Goal: Obtain resource: Download file/media

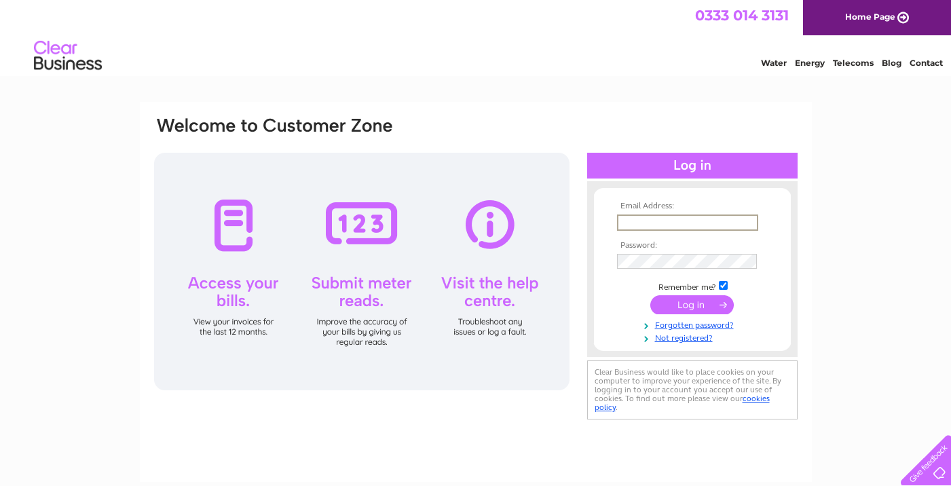
click at [690, 217] on input "text" at bounding box center [687, 223] width 141 height 16
type input "[PERSON_NAME][EMAIL_ADDRESS][DOMAIN_NAME]"
click at [689, 308] on input "submit" at bounding box center [693, 304] width 84 height 19
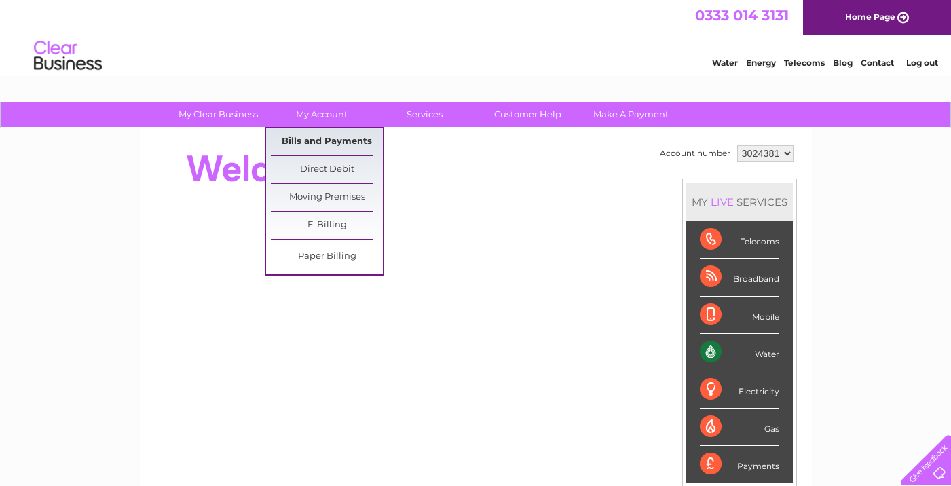
click at [318, 142] on link "Bills and Payments" at bounding box center [327, 141] width 112 height 27
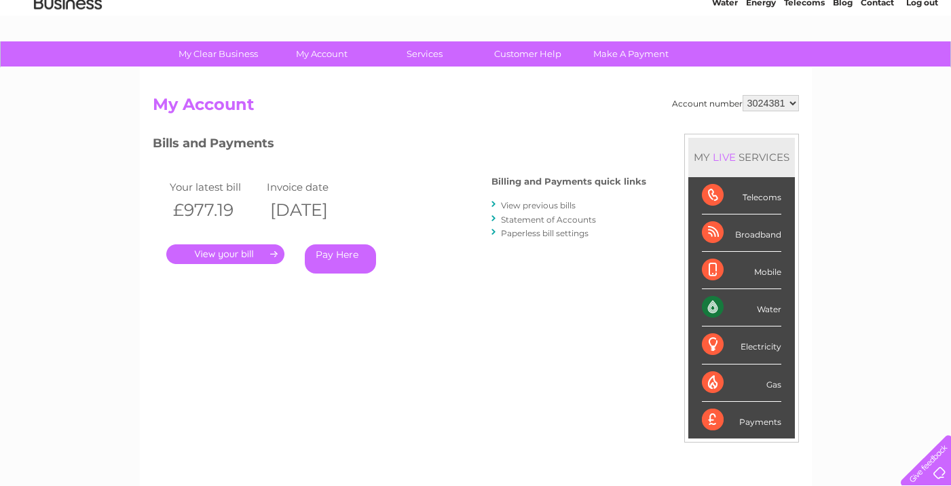
scroll to position [68, 0]
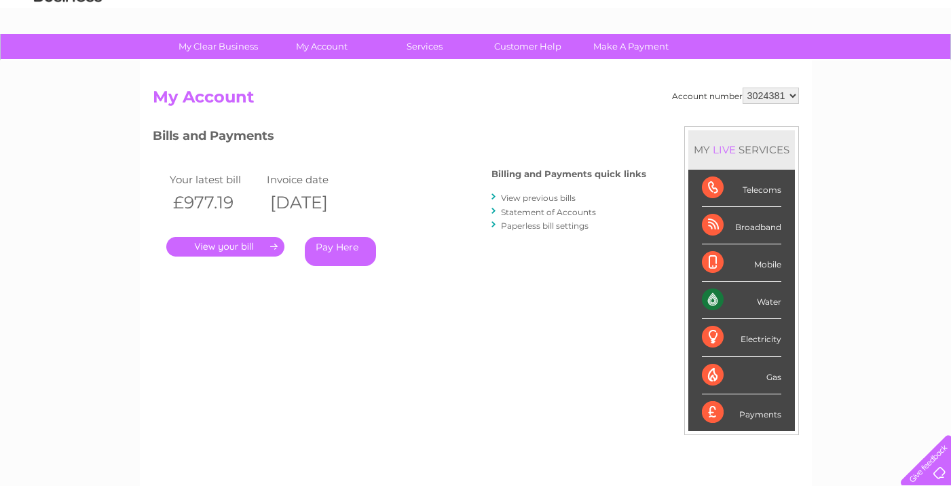
click at [223, 243] on link "." at bounding box center [225, 247] width 118 height 20
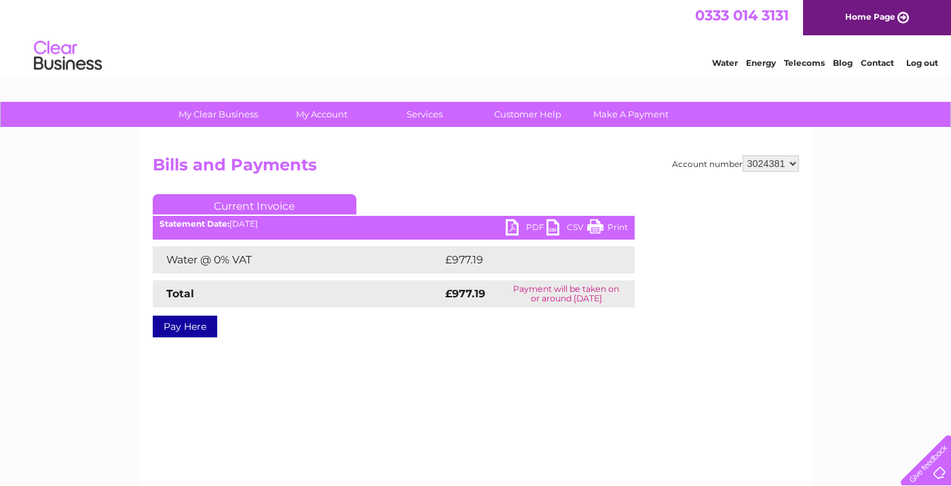
click at [535, 226] on link "PDF" at bounding box center [526, 229] width 41 height 20
